Goal: Task Accomplishment & Management: Manage account settings

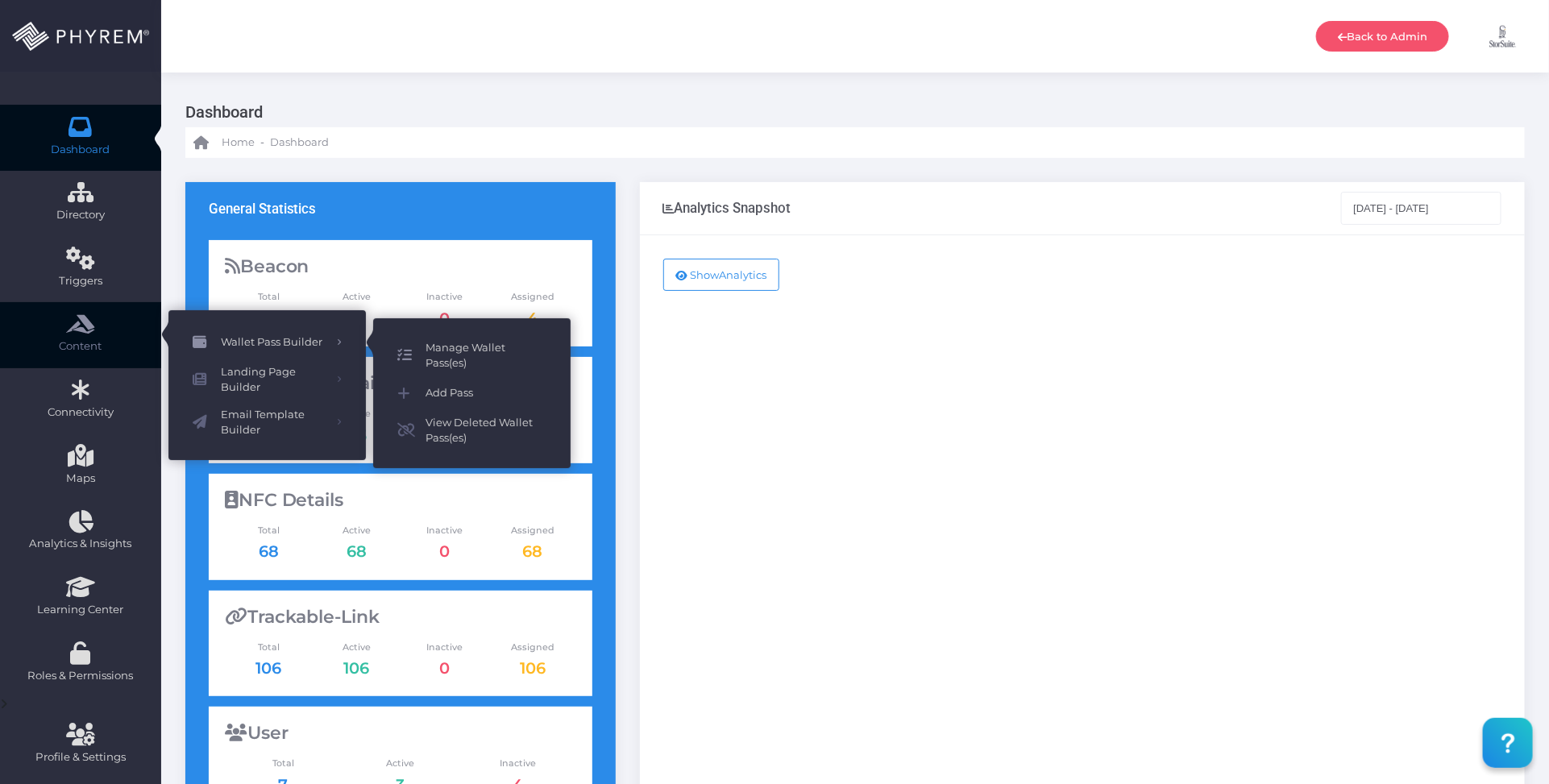
click at [444, 351] on span "Manage Wallet Pass(es)" at bounding box center [486, 355] width 121 height 31
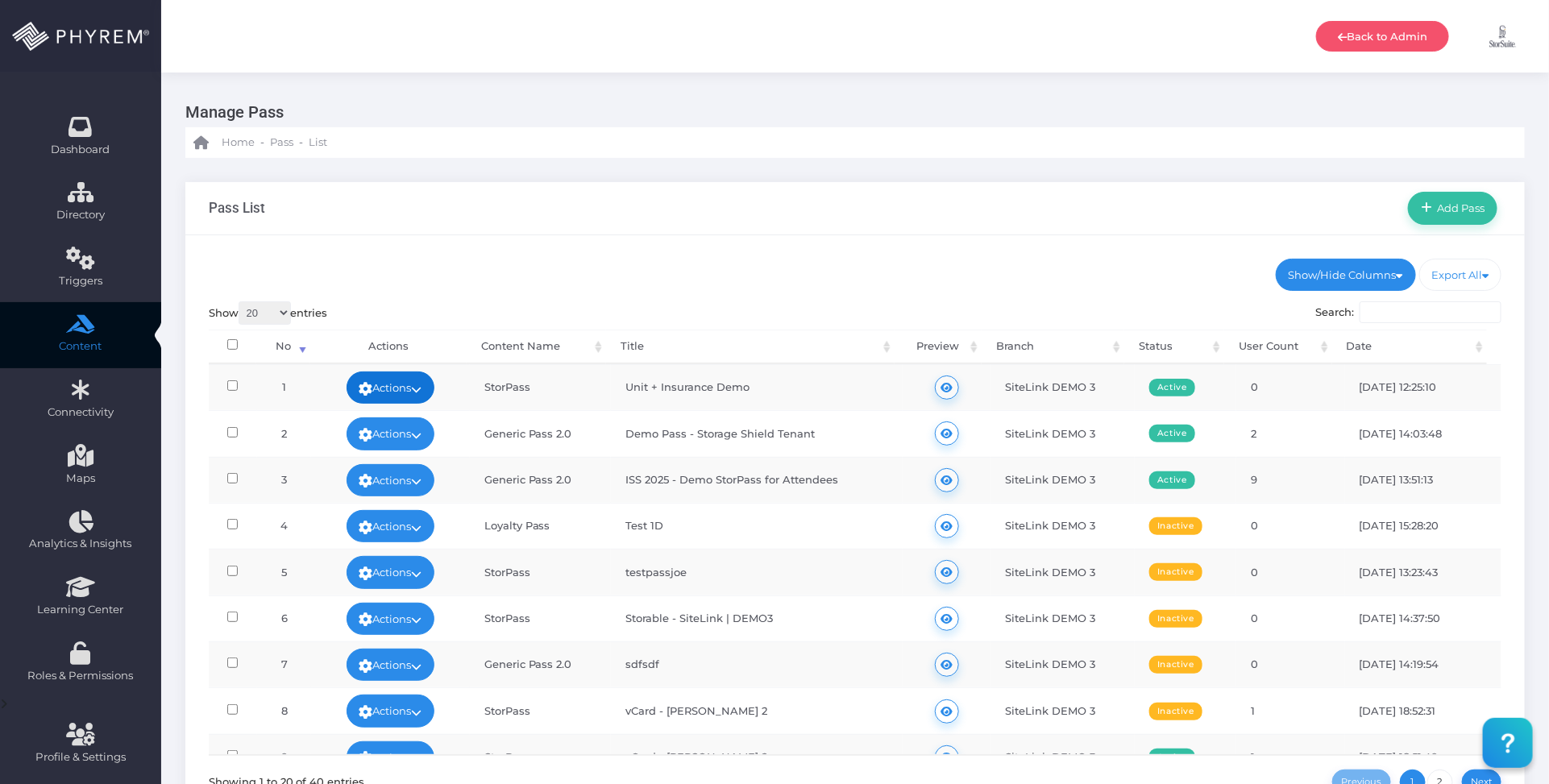
click at [425, 387] on link "Actions" at bounding box center [390, 388] width 89 height 32
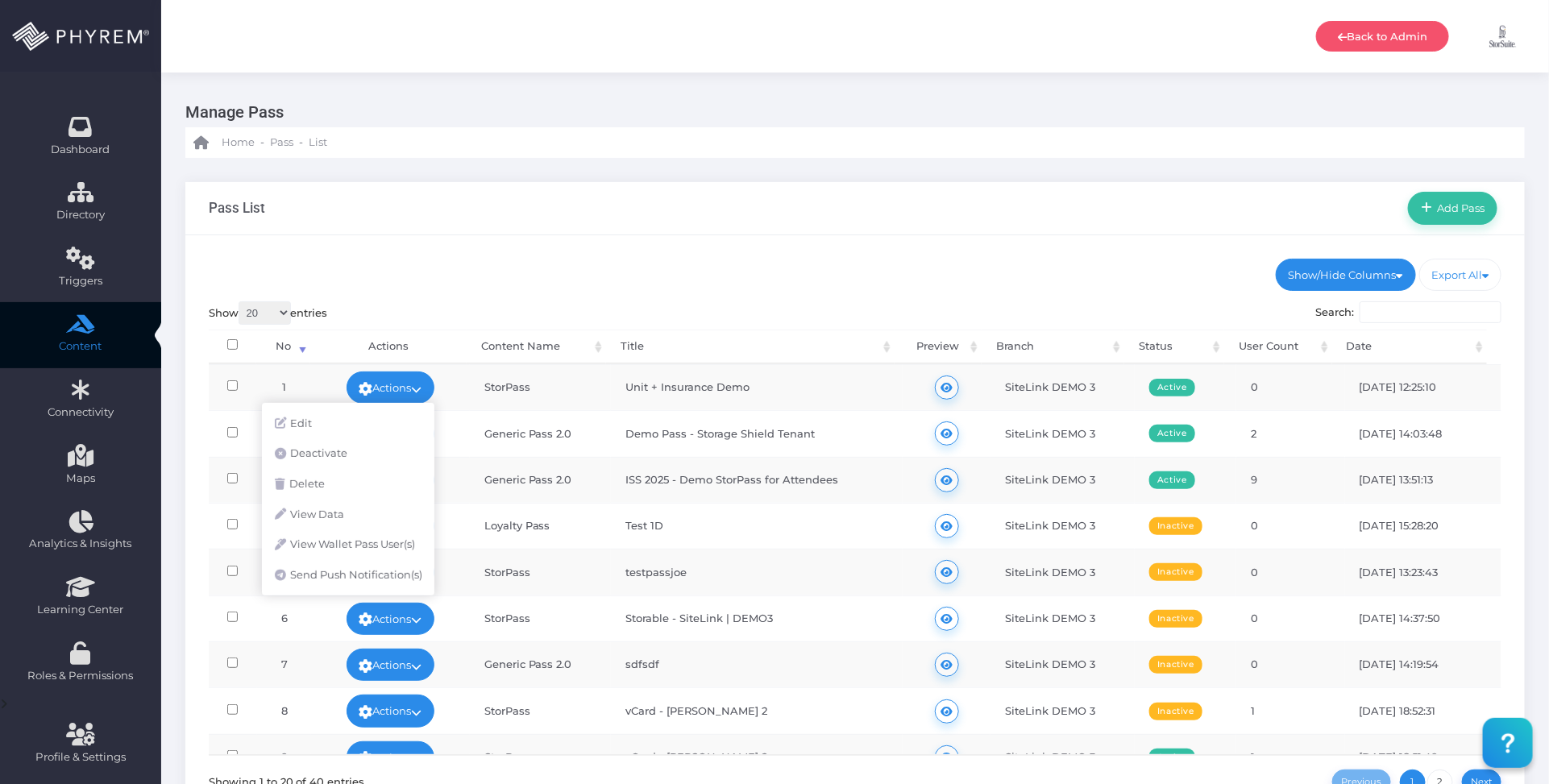
click at [482, 440] on td "Generic Pass 2.0" at bounding box center [539, 432] width 141 height 46
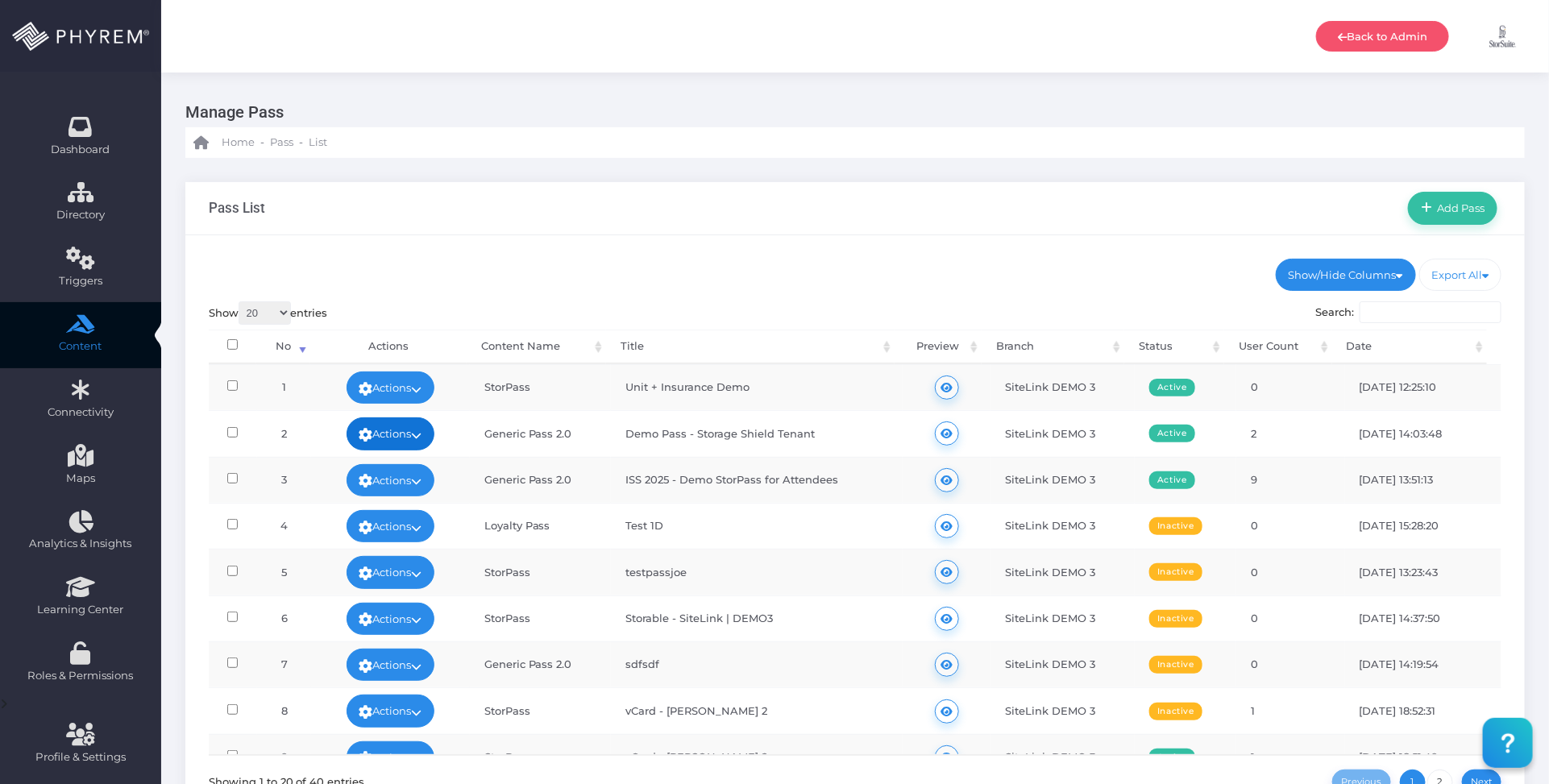
click at [406, 432] on link "Actions" at bounding box center [390, 433] width 89 height 32
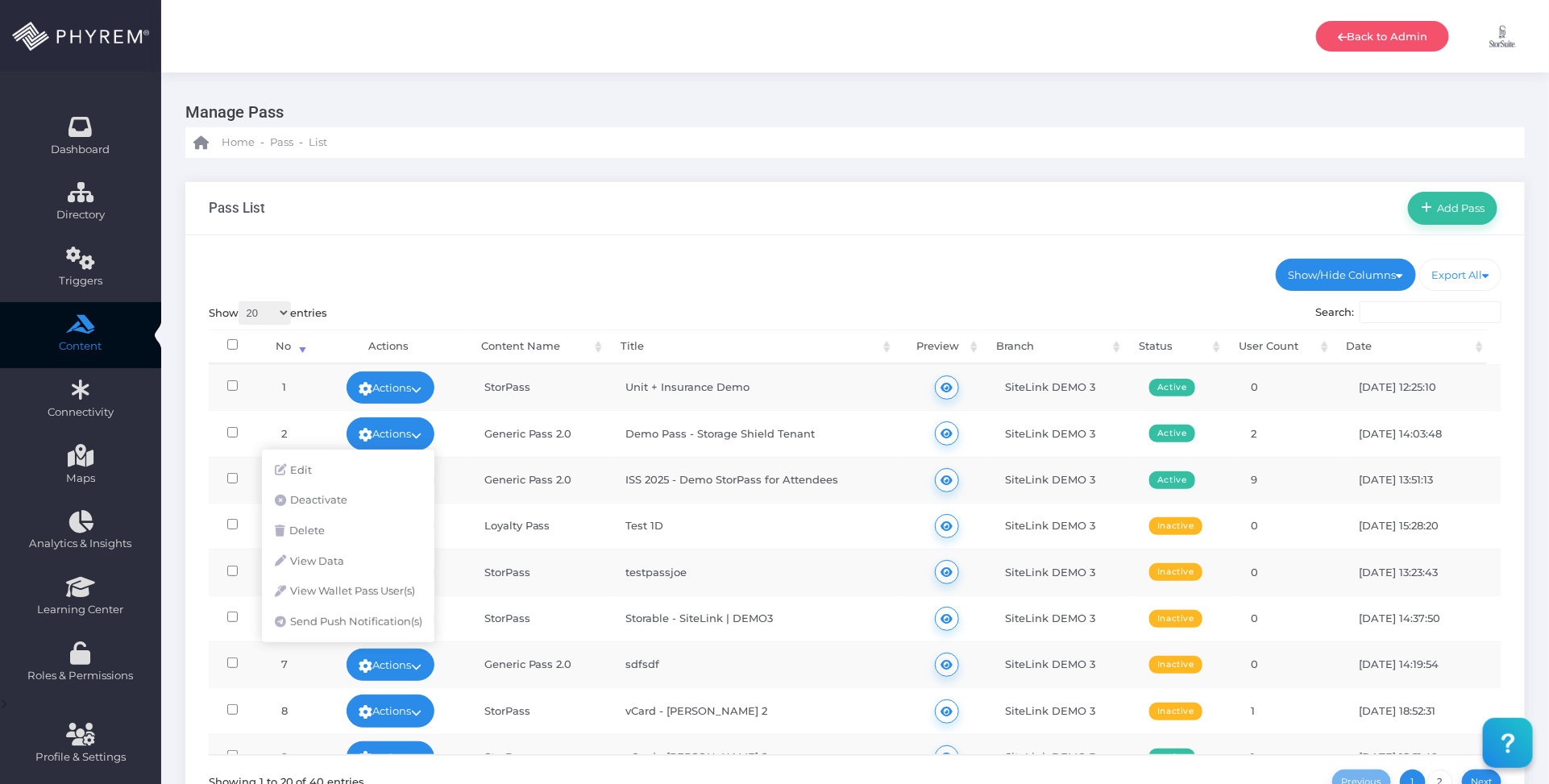
click at [556, 475] on td "Generic Pass 2.0" at bounding box center [539, 479] width 141 height 46
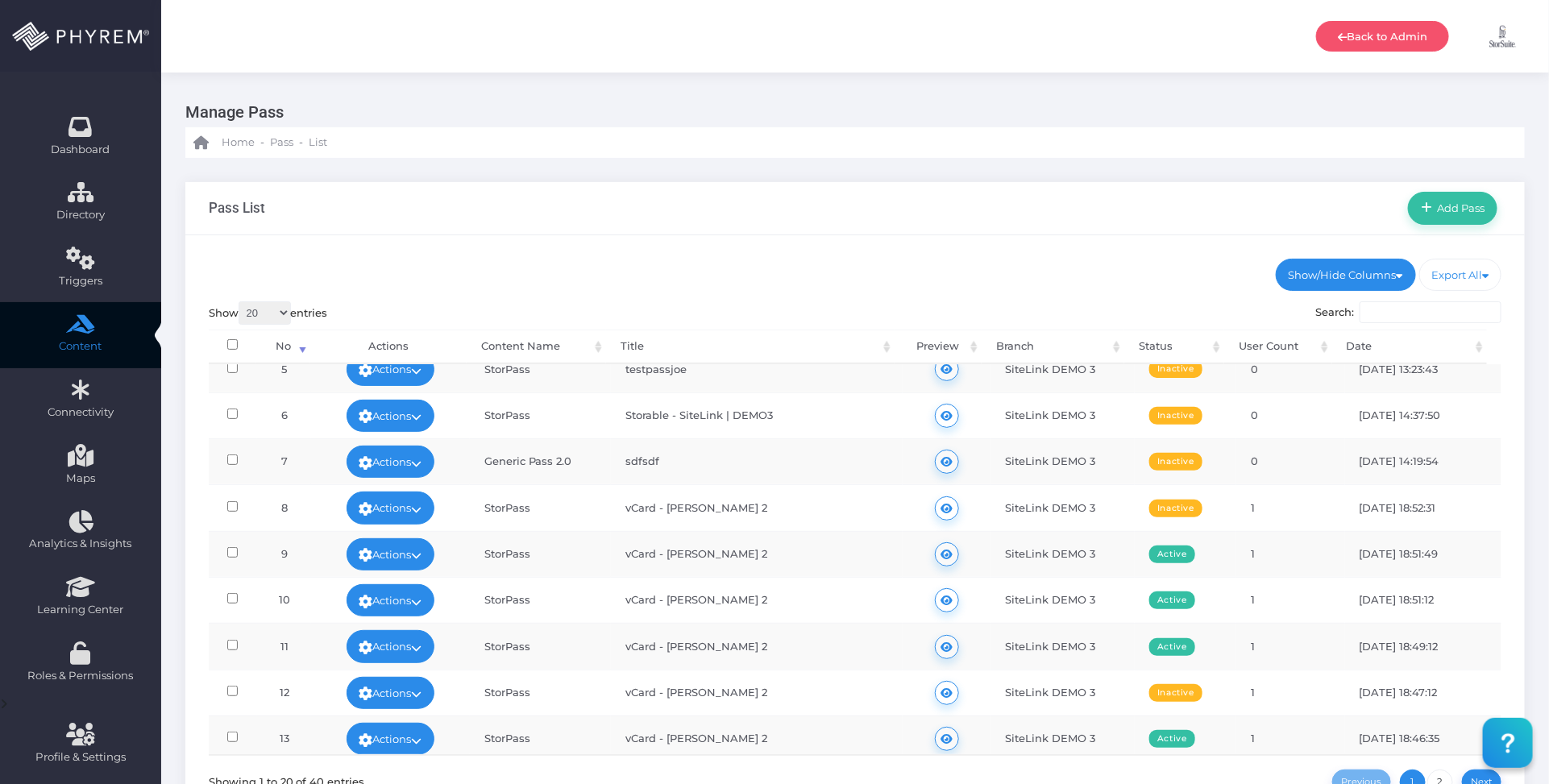
scroll to position [403, 0]
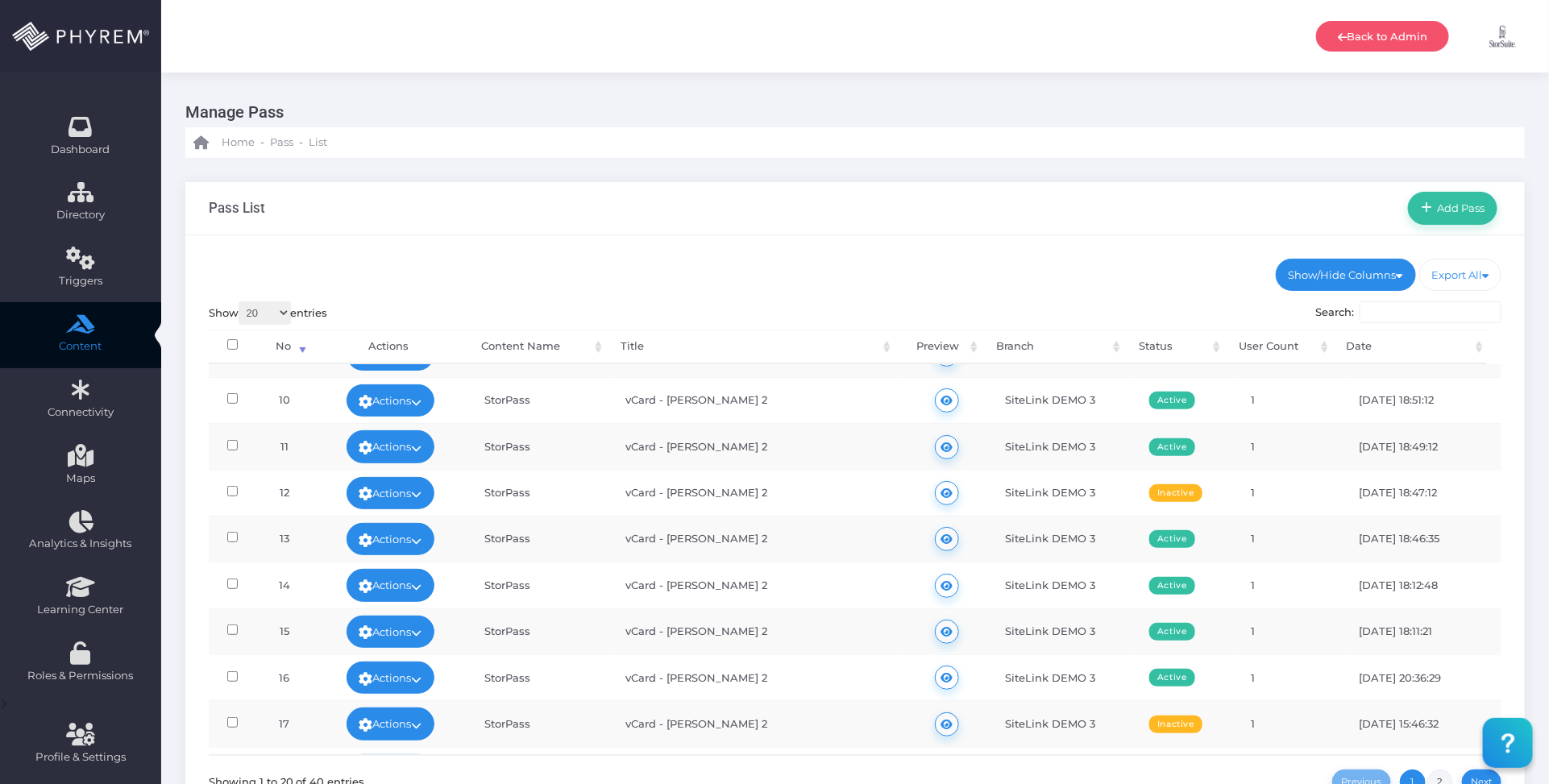
click at [1435, 779] on link "2" at bounding box center [1440, 781] width 26 height 26
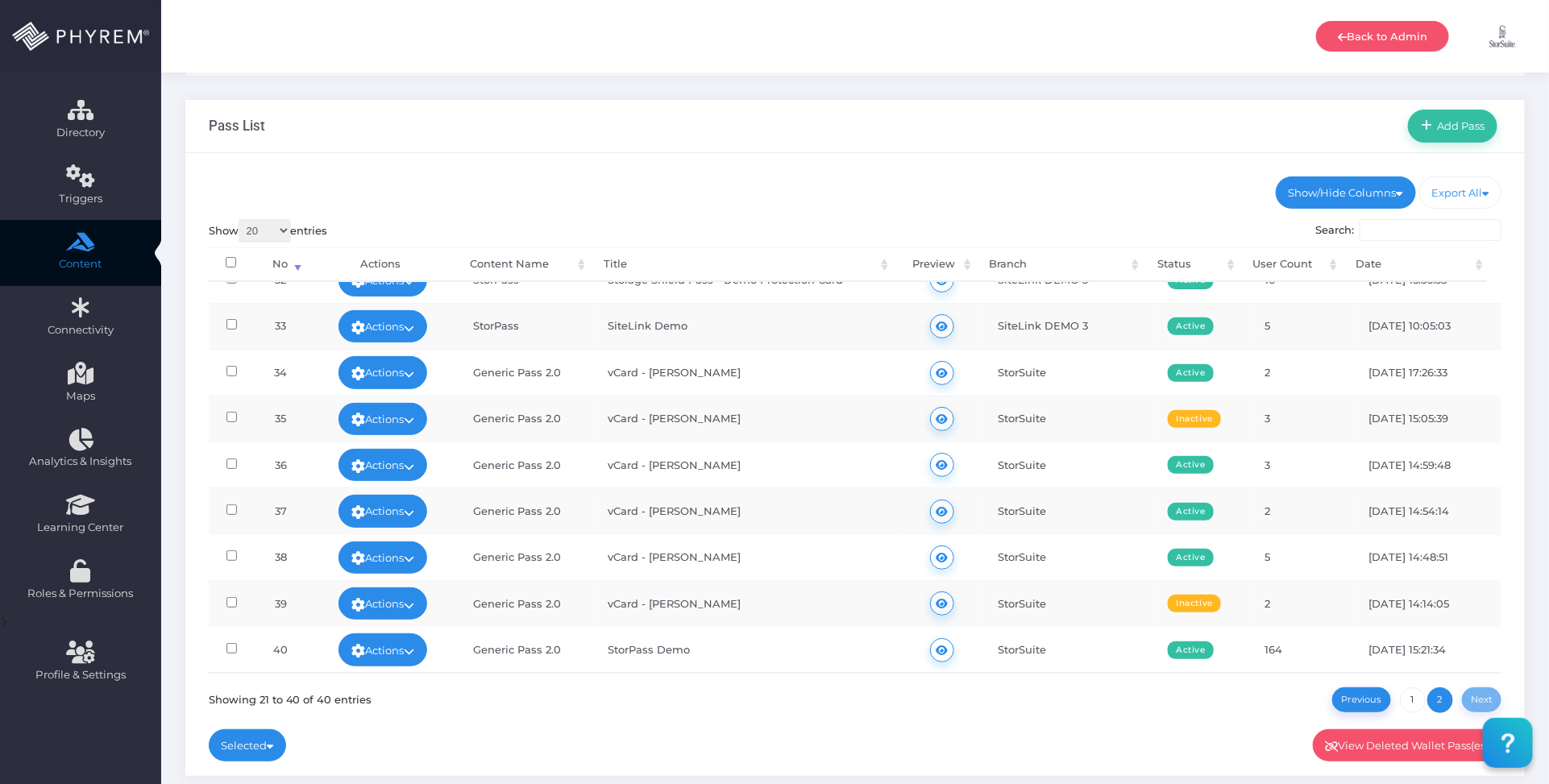
scroll to position [168, 0]
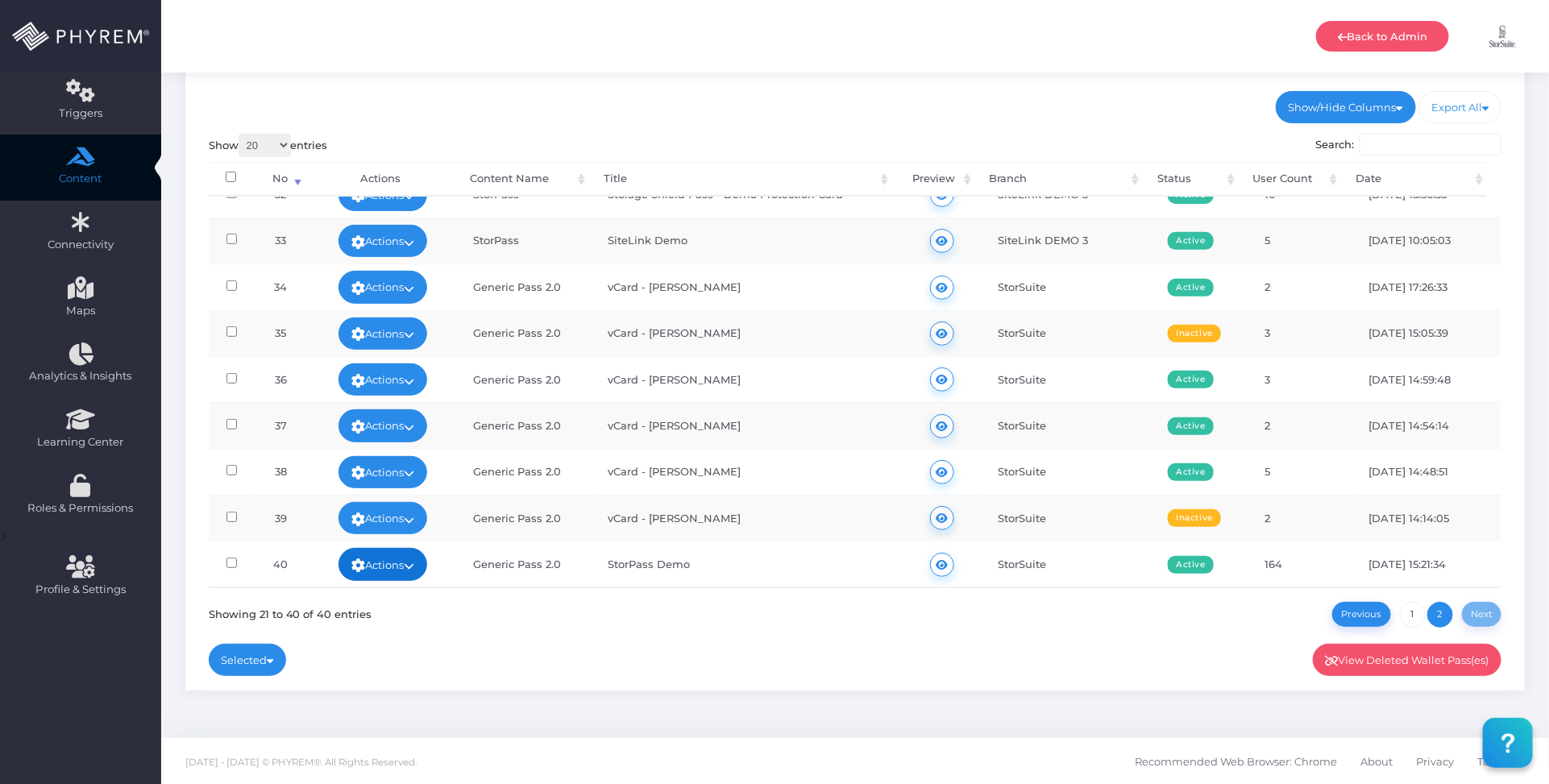
click at [409, 565] on icon at bounding box center [409, 565] width 11 height 0
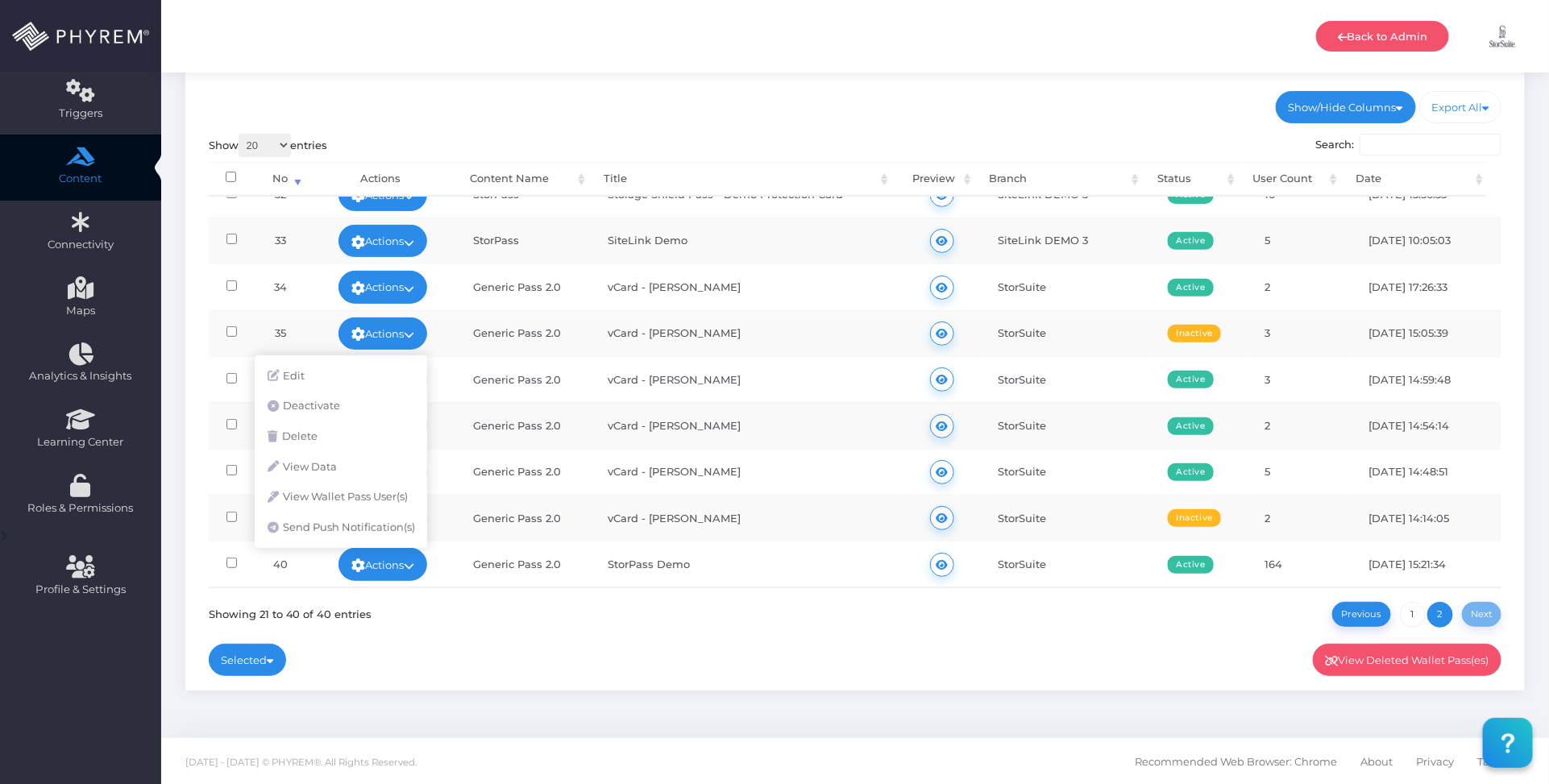
click at [644, 614] on div "Show 20 100 300 500 1,000 entries Search: Processing... No Actions Content Name…" at bounding box center [855, 380] width 1293 height 493
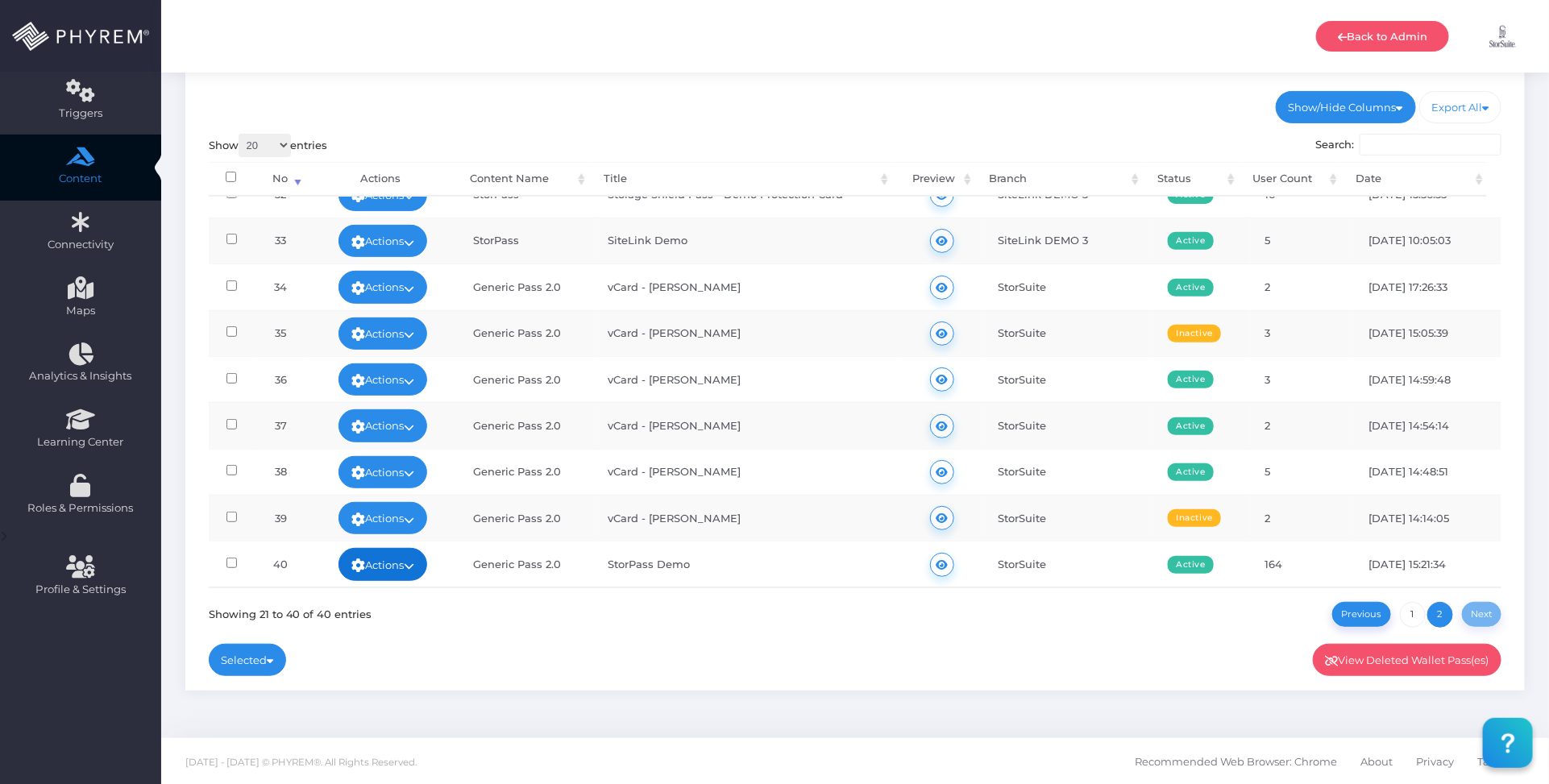
click at [395, 553] on link "Actions" at bounding box center [382, 564] width 89 height 32
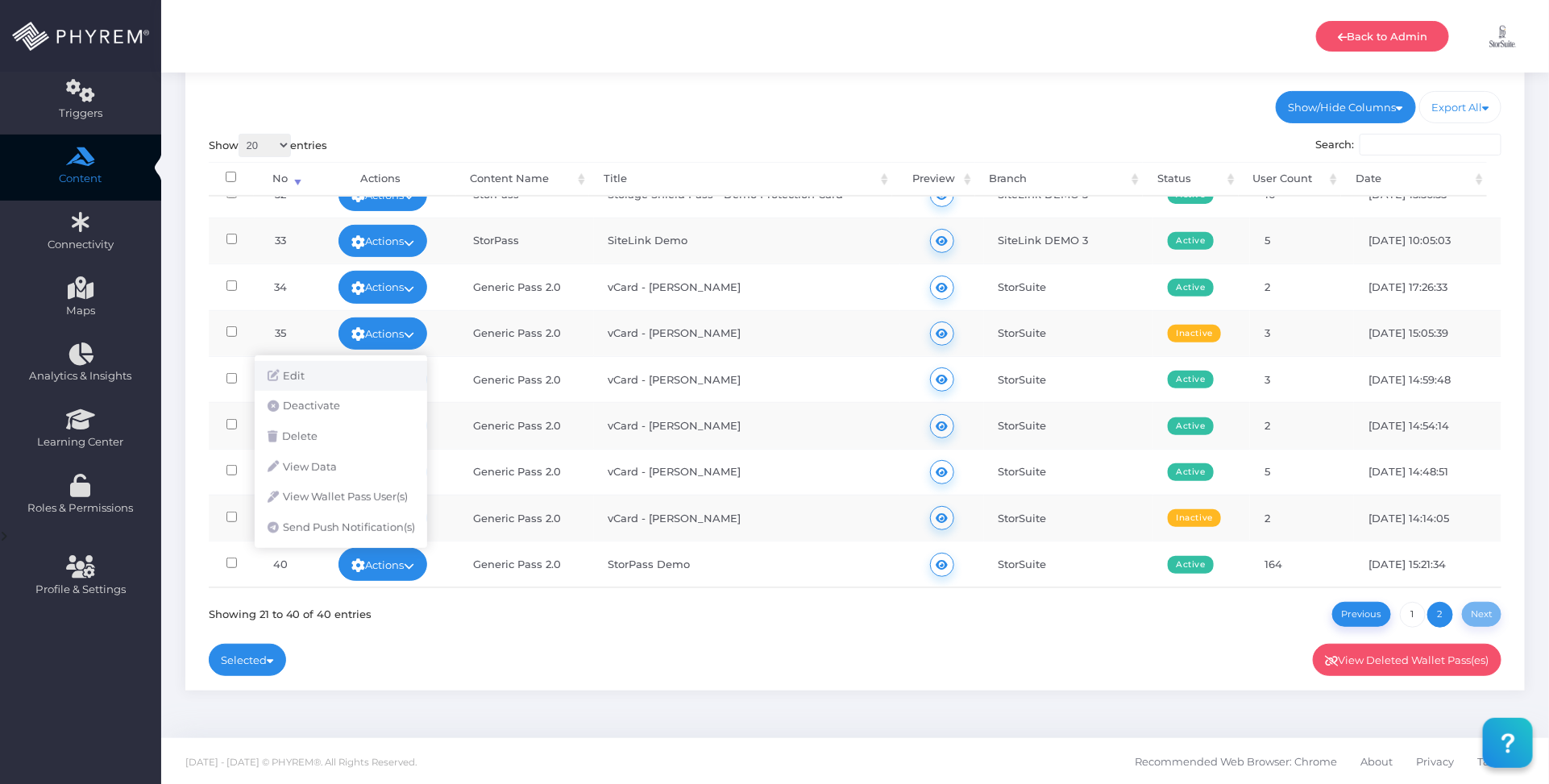
click at [348, 377] on link "Edit" at bounding box center [341, 376] width 172 height 30
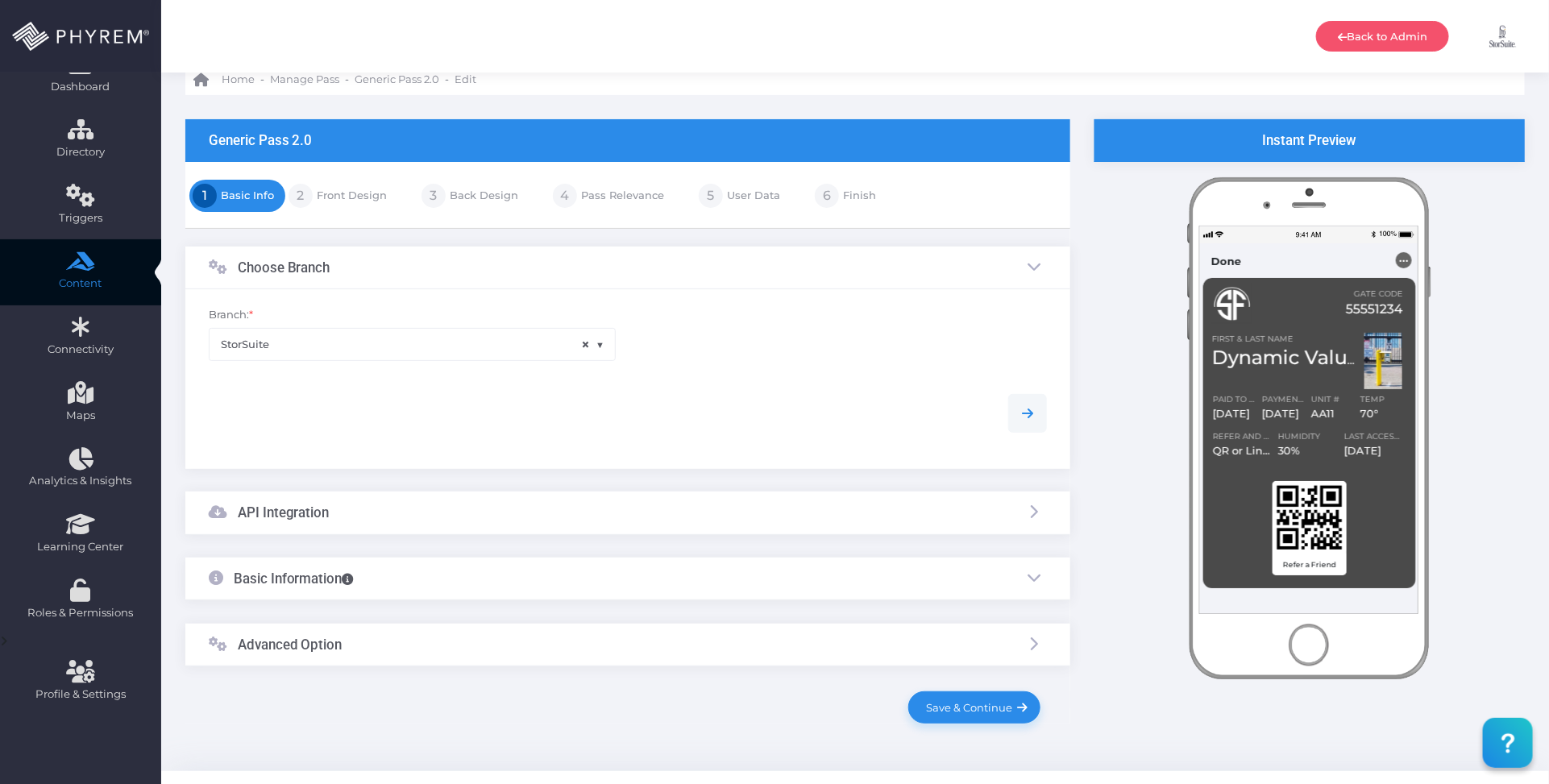
scroll to position [99, 0]
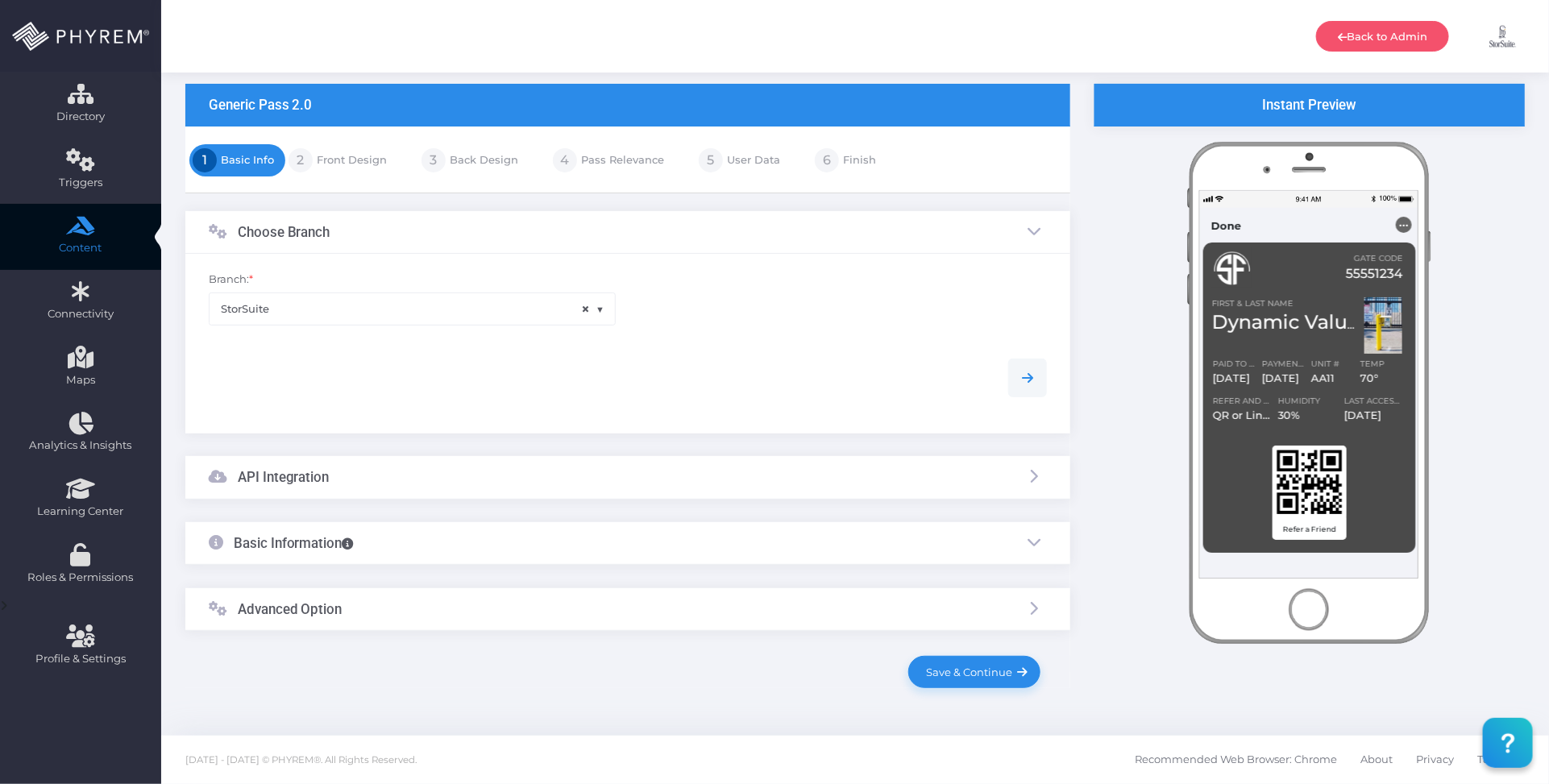
click at [562, 605] on div "Advanced Option" at bounding box center [628, 609] width 885 height 43
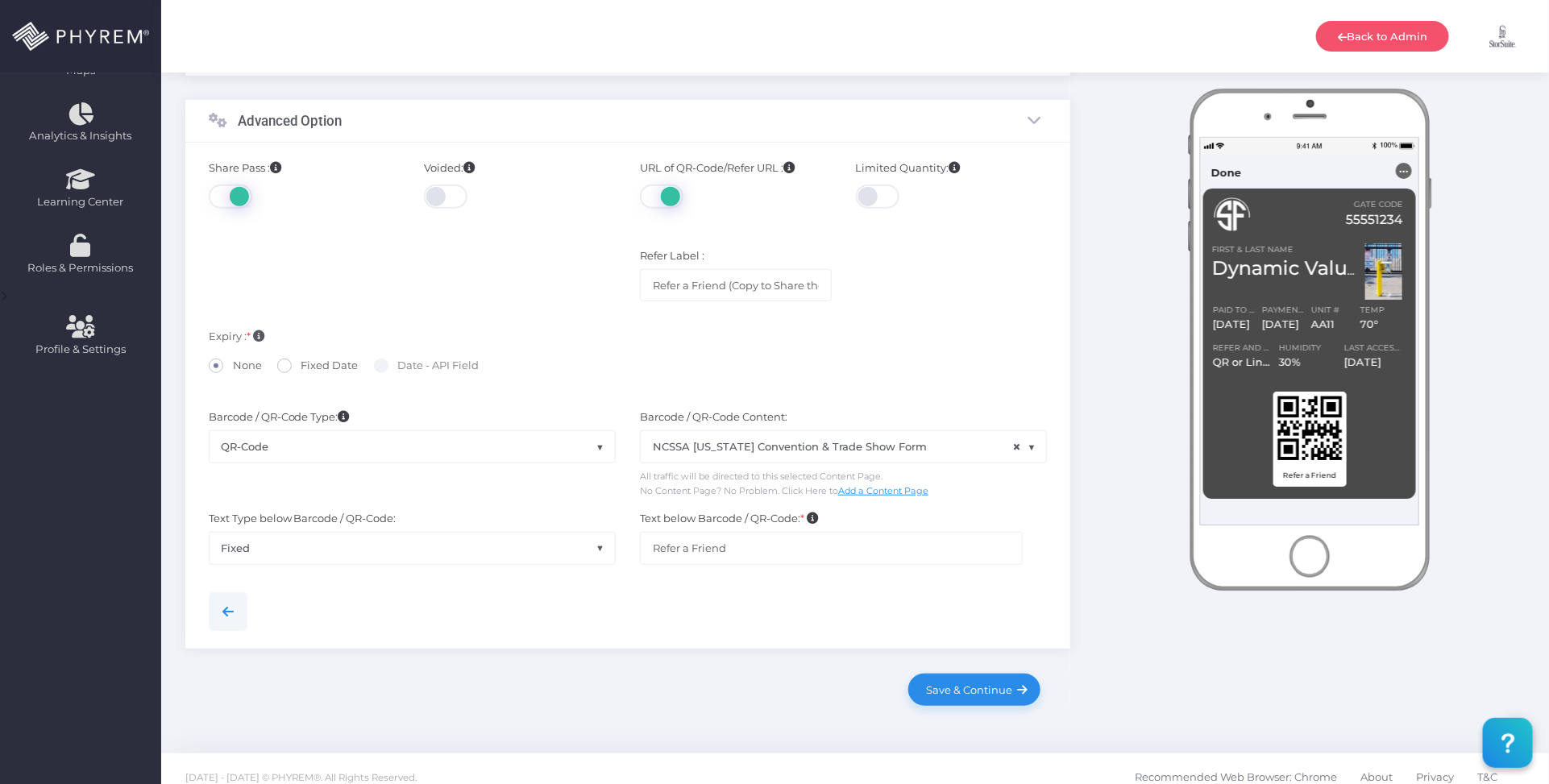
scroll to position [425, 0]
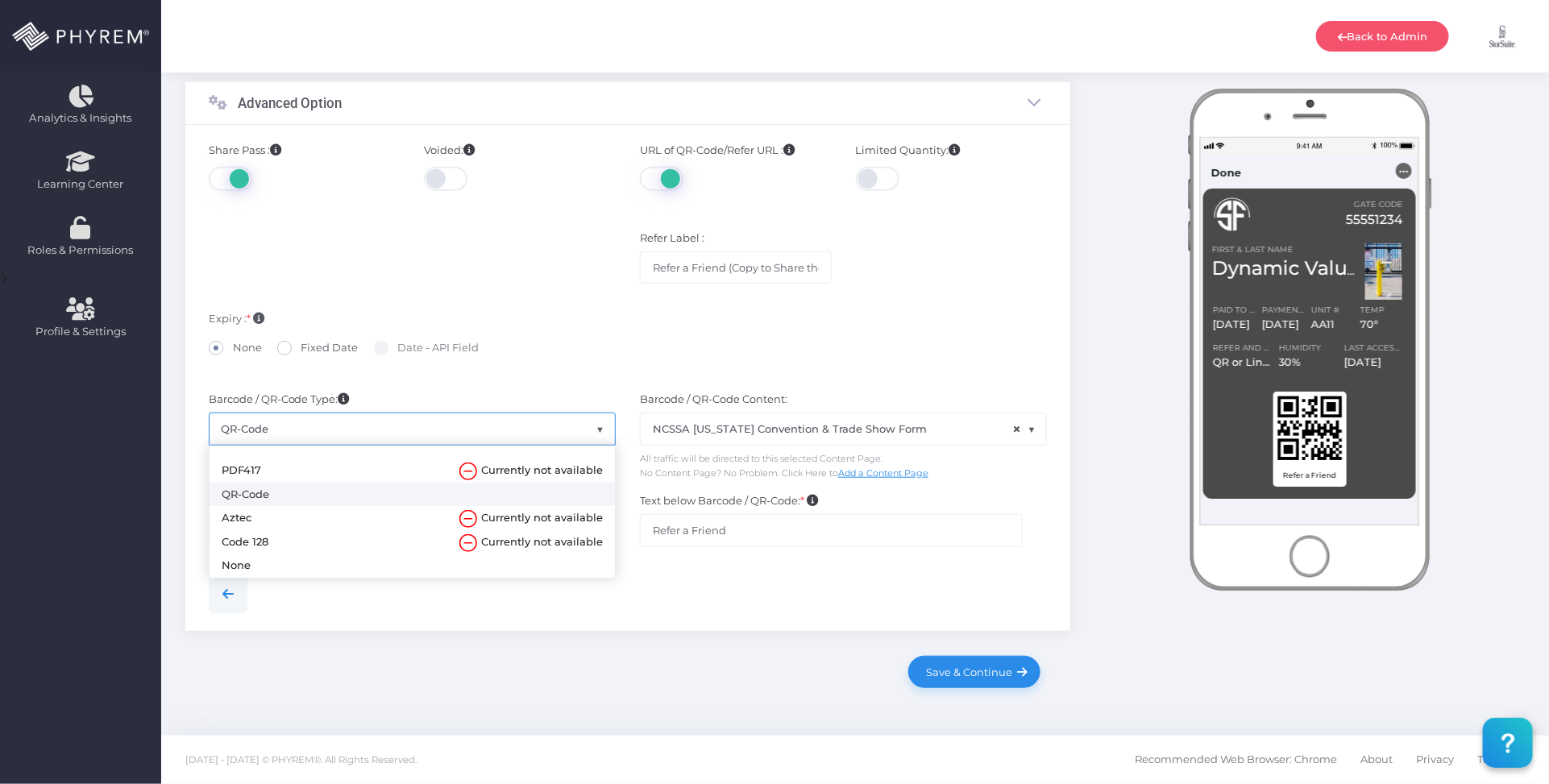
click at [561, 430] on span "QR-Code" at bounding box center [412, 429] width 406 height 30
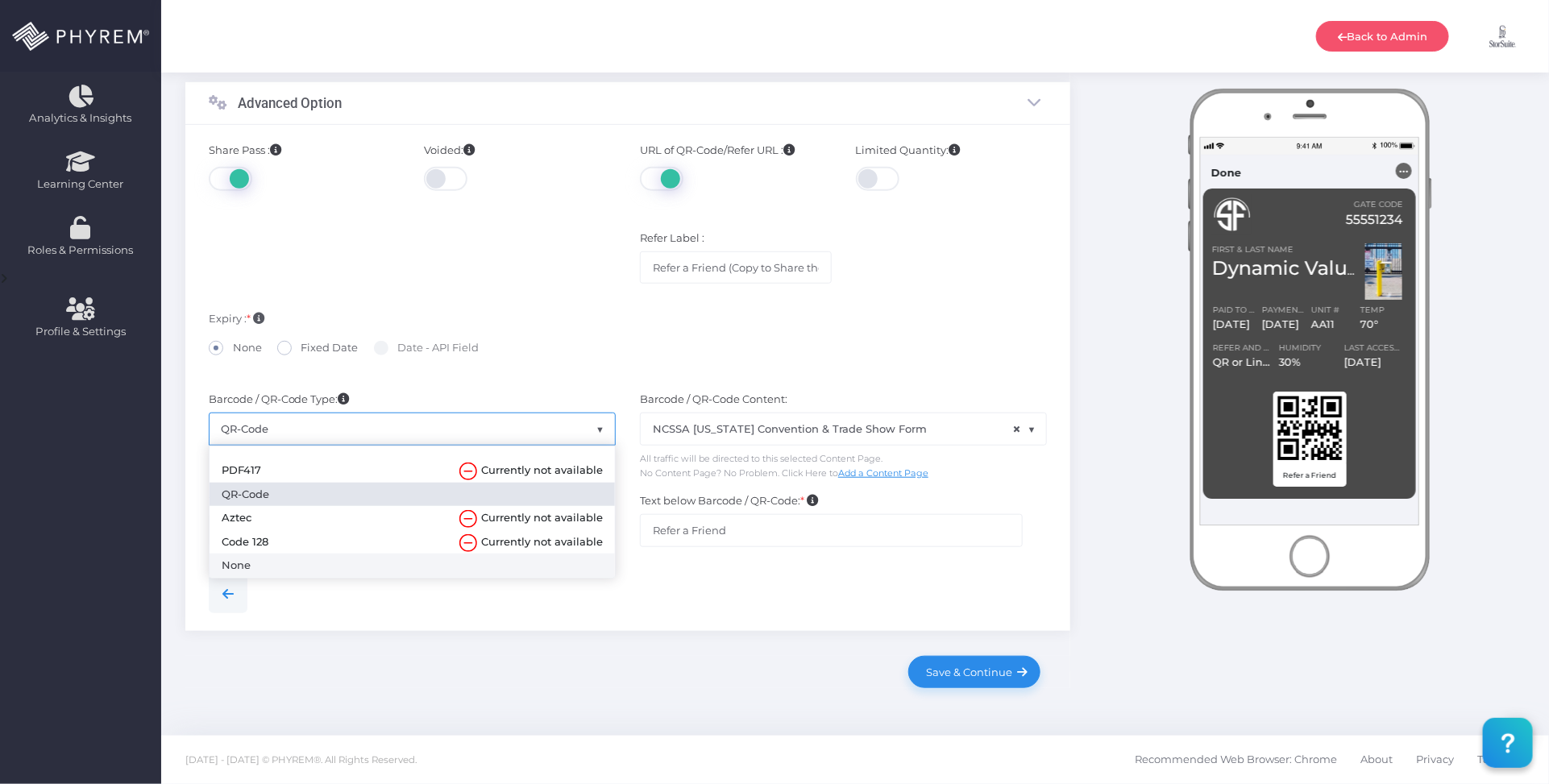
click at [818, 604] on div at bounding box center [628, 593] width 863 height 39
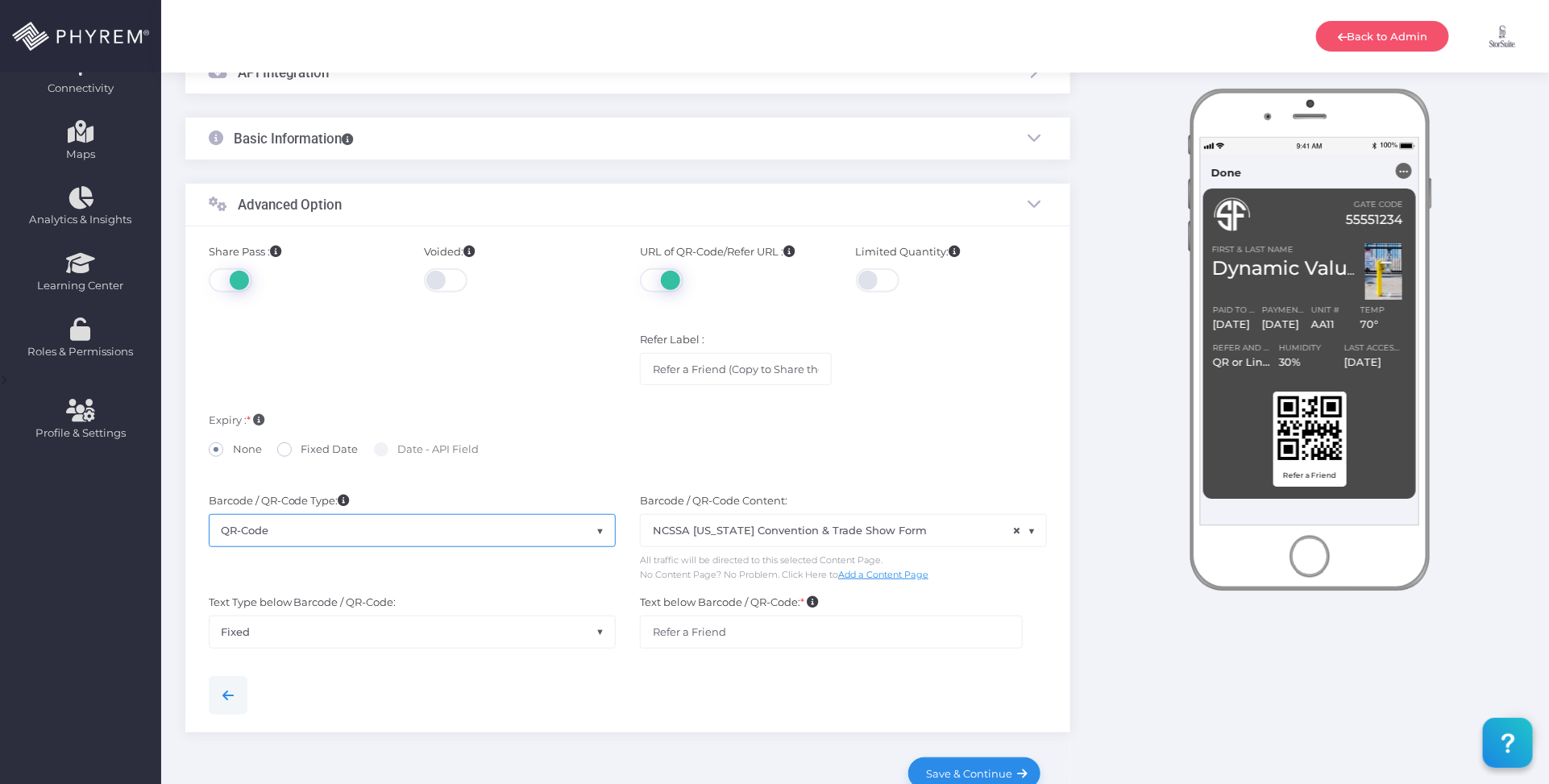
scroll to position [0, 0]
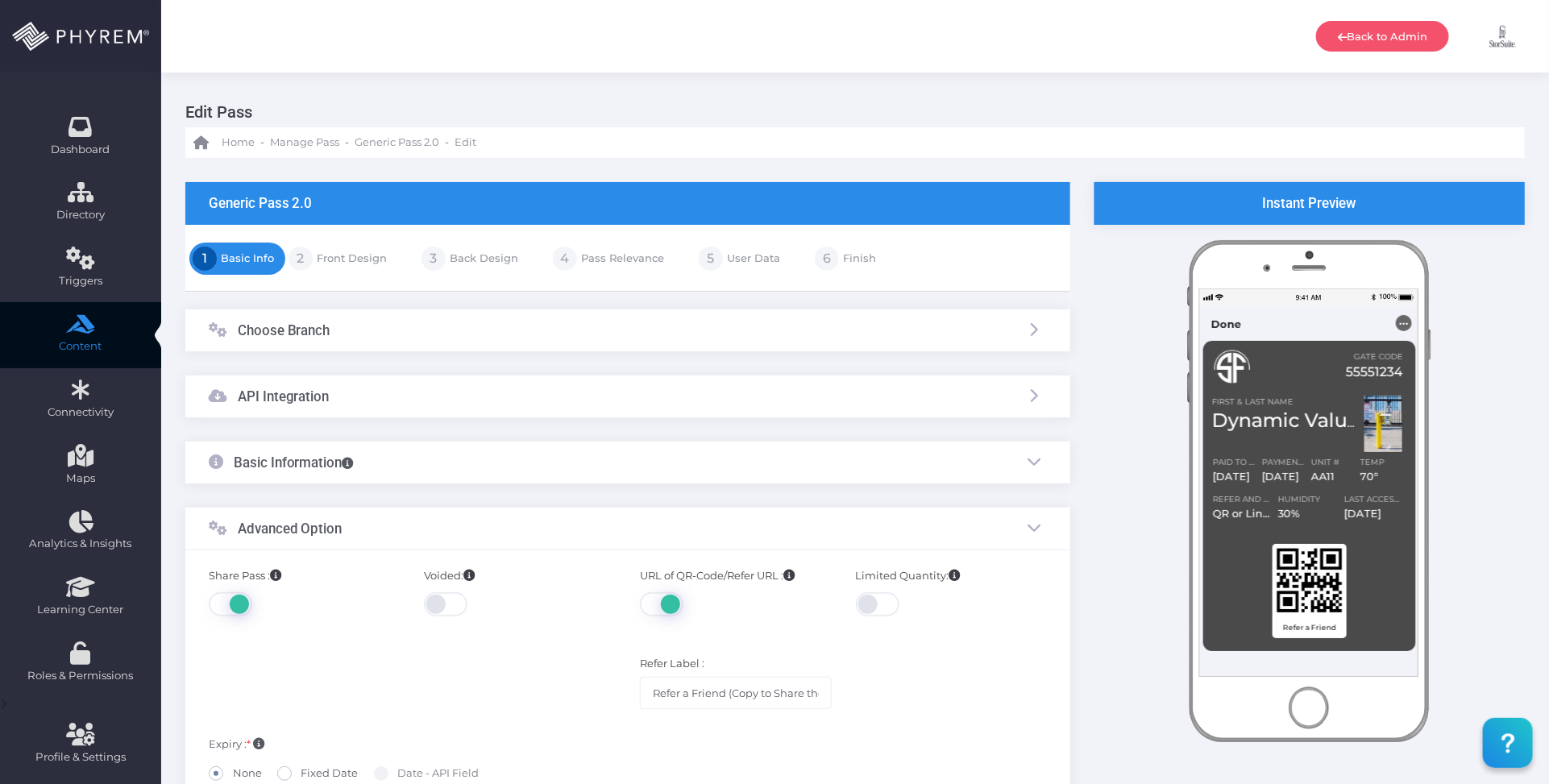
click at [677, 42] on div "Back to Admin [PERSON_NAME] [PERSON_NAME] [PERSON_NAME][EMAIL_ADDRESS][DOMAIN_N…" at bounding box center [855, 36] width 1387 height 73
click at [670, 48] on div "Back to Admin [PERSON_NAME] [PERSON_NAME] [PERSON_NAME][EMAIL_ADDRESS][DOMAIN_N…" at bounding box center [855, 36] width 1387 height 73
click at [666, 83] on div "Edit Pass Home - [GEOGRAPHIC_DATA] - Generic Pass 2.0 - Edit" at bounding box center [855, 115] width 1387 height 85
click at [669, 25] on div "Back to Admin [PERSON_NAME] [PERSON_NAME] [PERSON_NAME][EMAIL_ADDRESS][DOMAIN_N…" at bounding box center [855, 36] width 1387 height 73
